Goal: Transaction & Acquisition: Download file/media

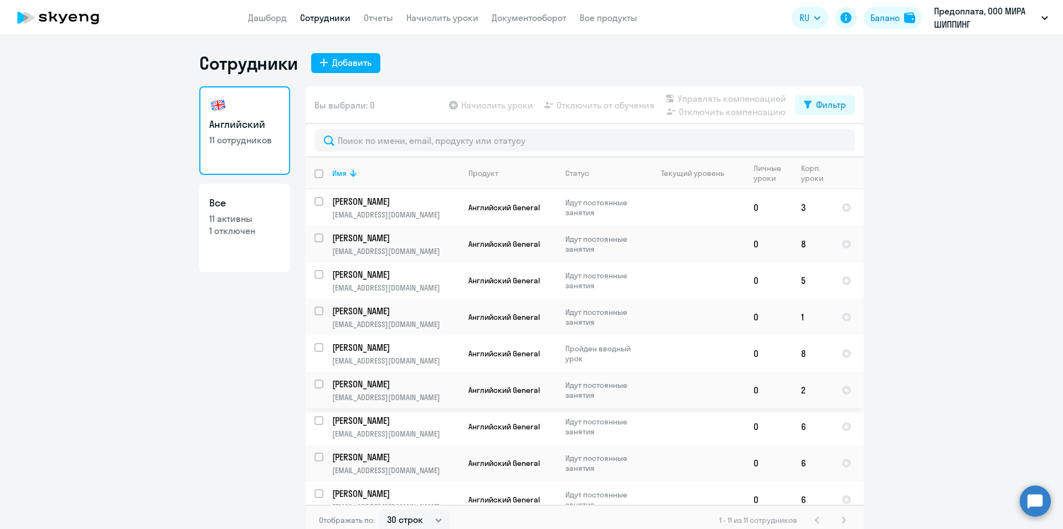
select select "30"
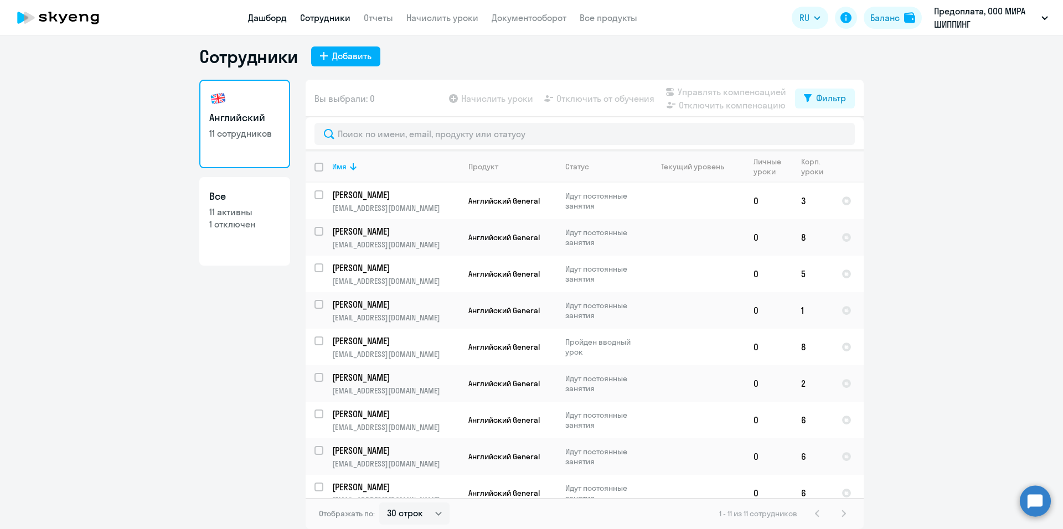
click at [277, 20] on link "Дашборд" at bounding box center [267, 17] width 39 height 11
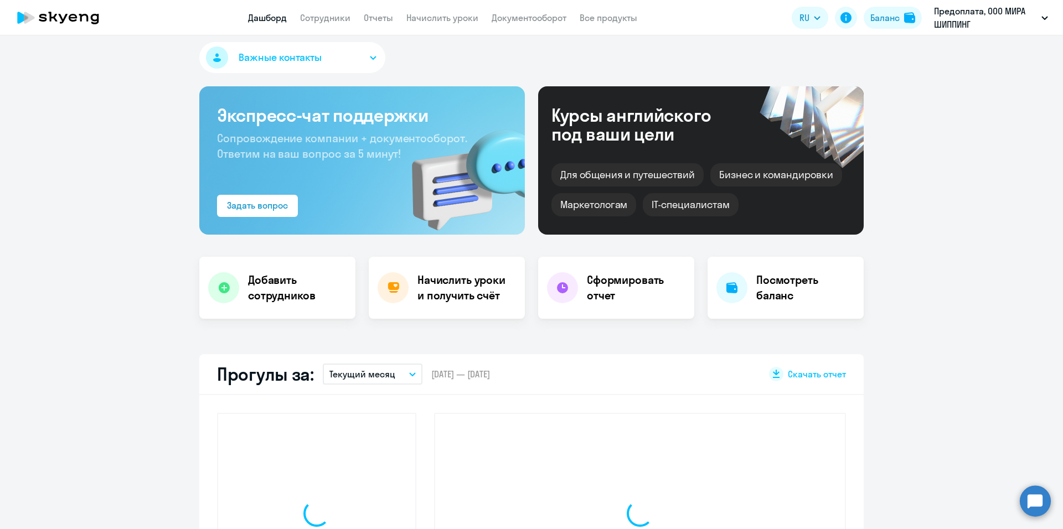
select select "30"
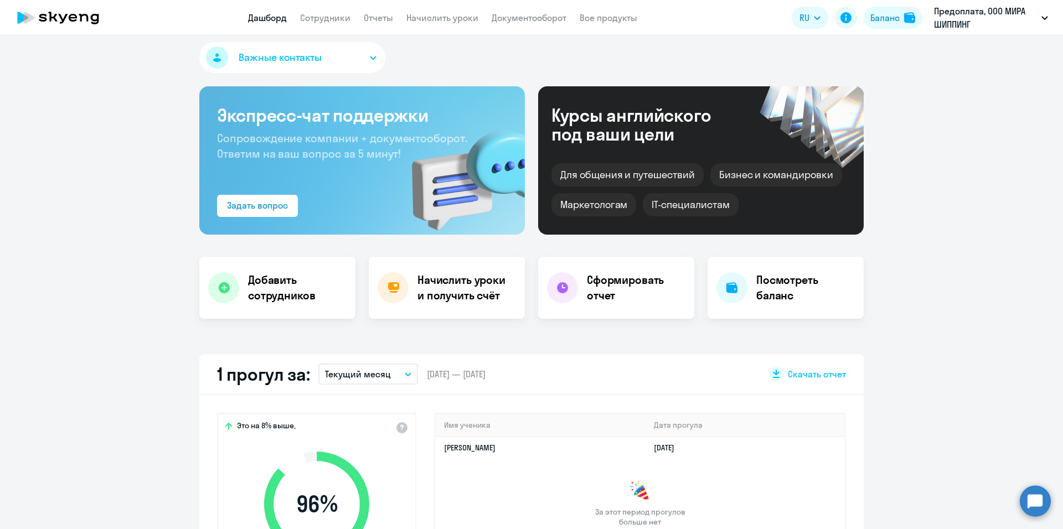
scroll to position [228, 0]
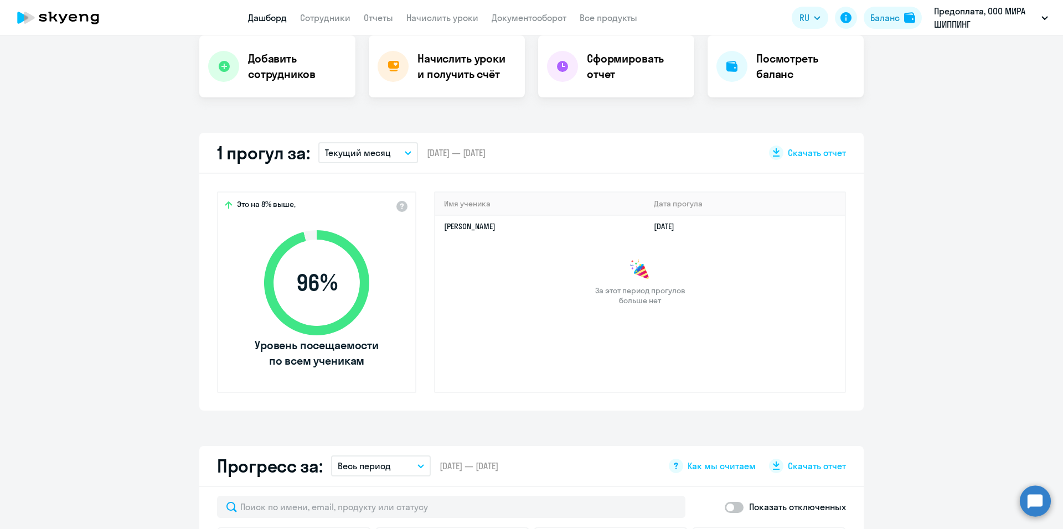
click at [941, 284] on app-truancy-attendance-dashboard "1 прогул за: Текущий месяц – [DATE] — [DATE] Скачать отчет Это на 8% выше, 96 %…" at bounding box center [531, 272] width 1063 height 278
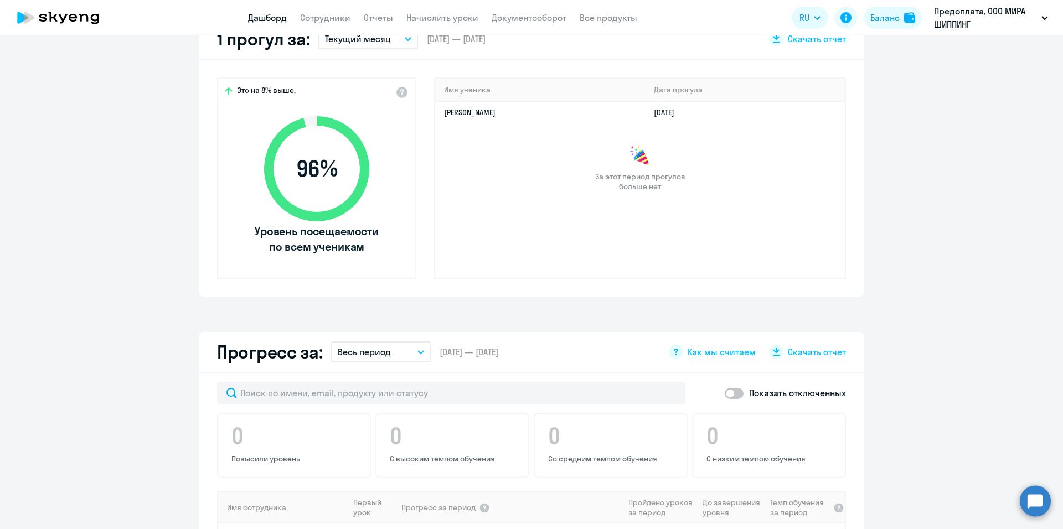
scroll to position [176, 0]
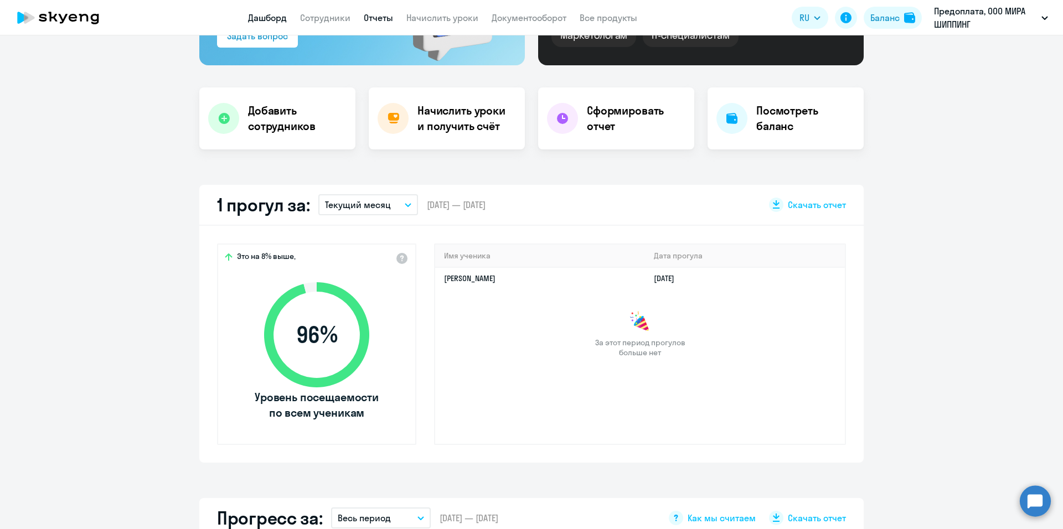
click at [375, 20] on link "Отчеты" at bounding box center [378, 17] width 29 height 11
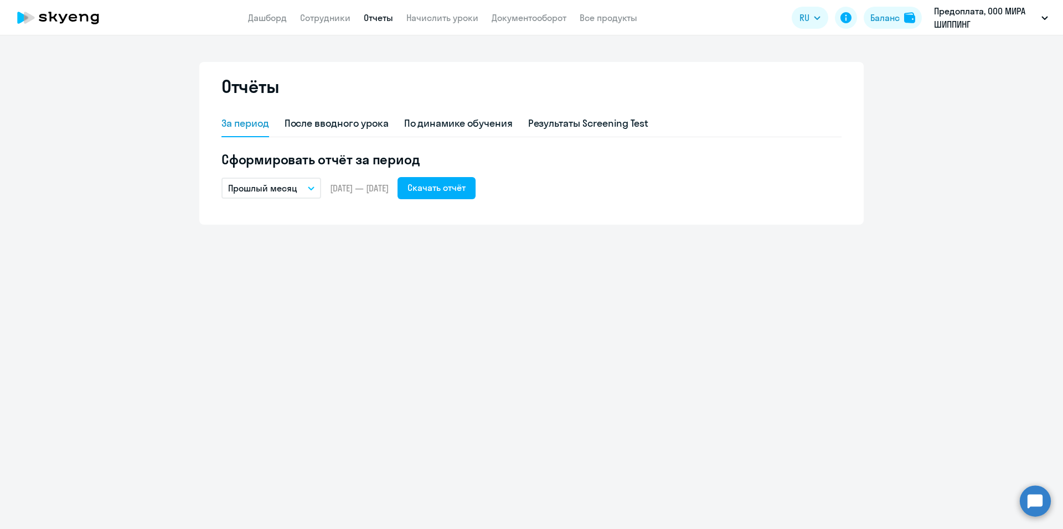
click at [277, 193] on p "Прошлый месяц" at bounding box center [262, 188] width 69 height 13
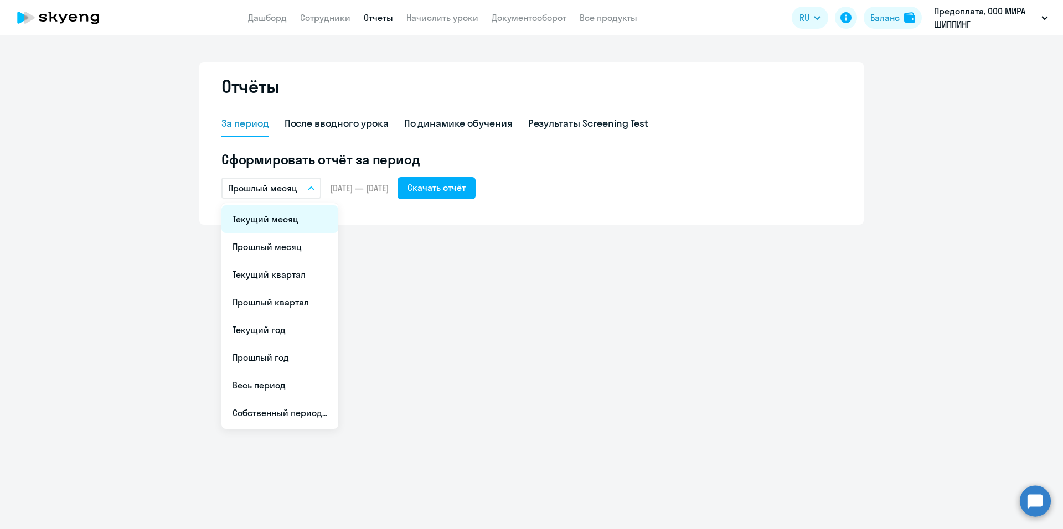
click at [284, 225] on li "Текущий месяц" at bounding box center [279, 219] width 117 height 28
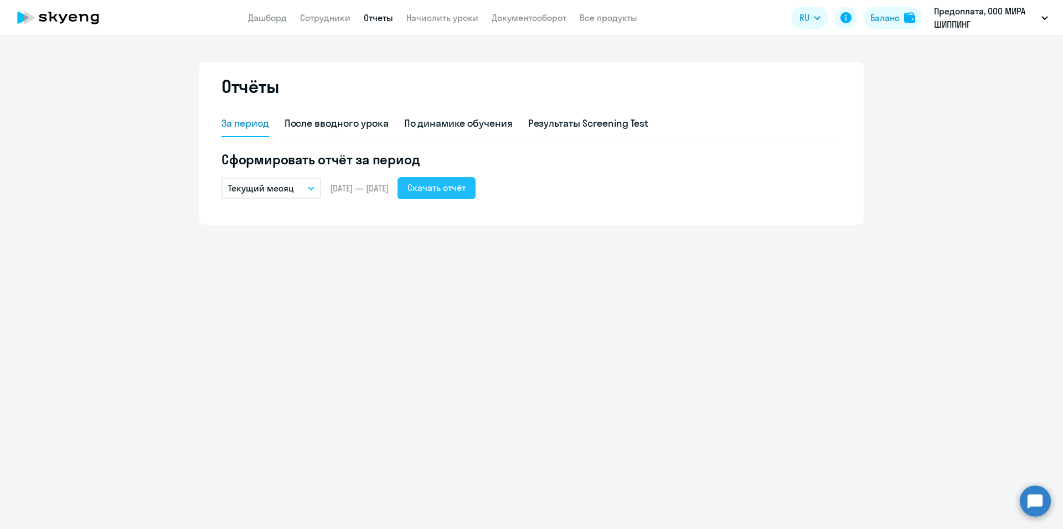
click at [465, 189] on div "Скачать отчёт" at bounding box center [436, 187] width 58 height 13
